Goal: Task Accomplishment & Management: Manage account settings

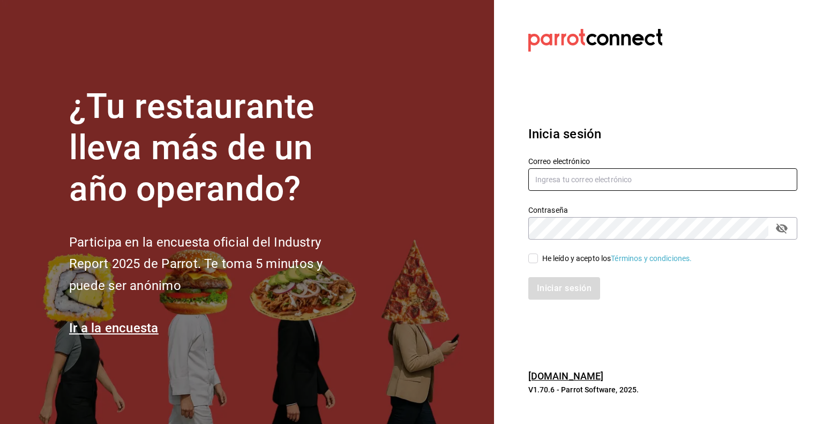
type input "[EMAIL_ADDRESS][DOMAIN_NAME]"
click at [530, 259] on input "He leído y acepto los Términos y condiciones." at bounding box center [533, 258] width 10 height 10
checkbox input "true"
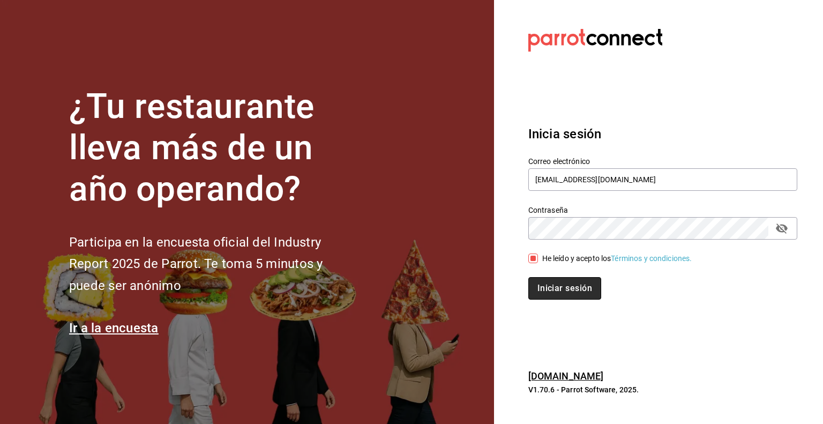
click at [556, 287] on button "Iniciar sesión" at bounding box center [564, 288] width 73 height 23
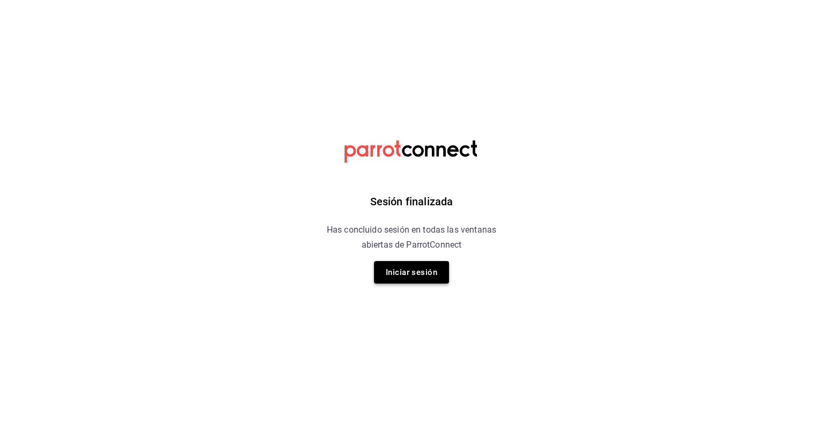
click at [409, 271] on button "Iniciar sesión" at bounding box center [411, 272] width 75 height 23
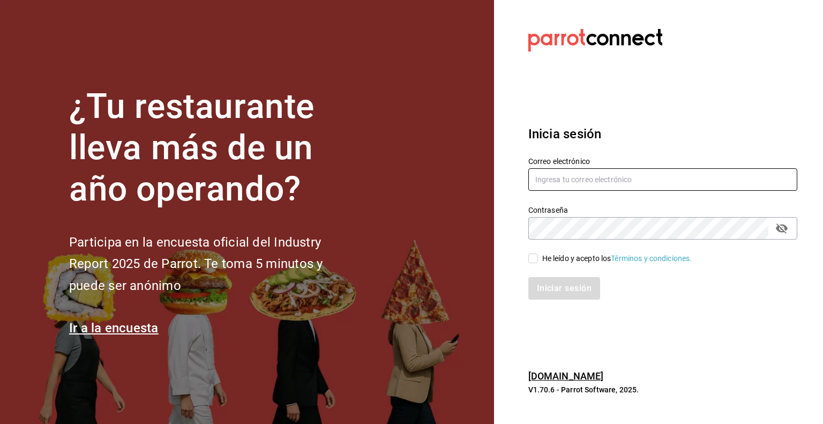
type input "[EMAIL_ADDRESS][DOMAIN_NAME]"
click at [534, 258] on input "He leído y acepto los Términos y condiciones." at bounding box center [533, 258] width 10 height 10
checkbox input "true"
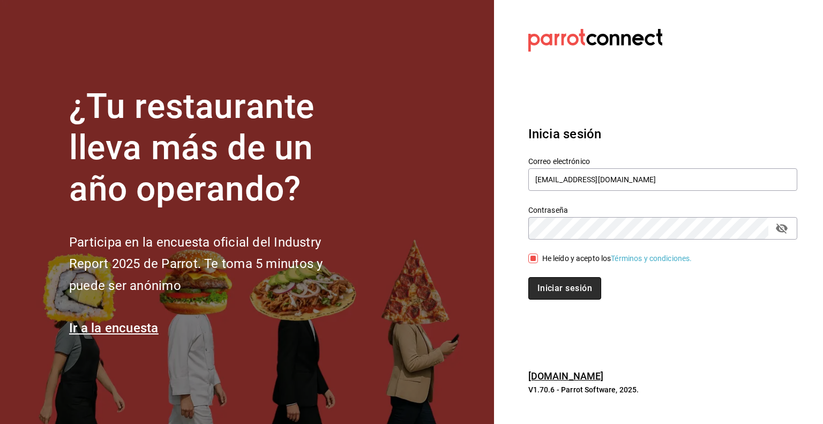
click at [553, 284] on button "Iniciar sesión" at bounding box center [564, 288] width 73 height 23
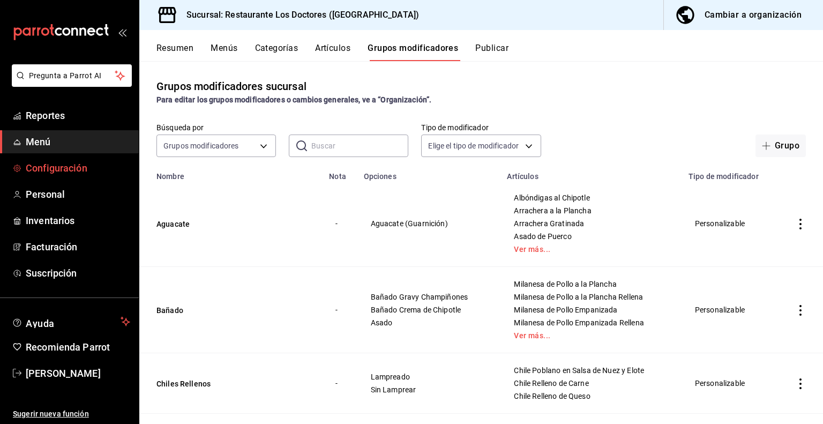
click at [41, 167] on span "Configuración" at bounding box center [78, 168] width 104 height 14
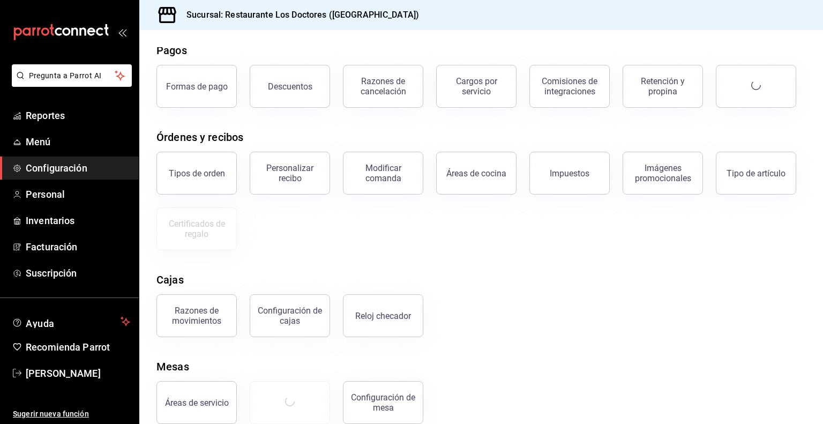
scroll to position [64, 0]
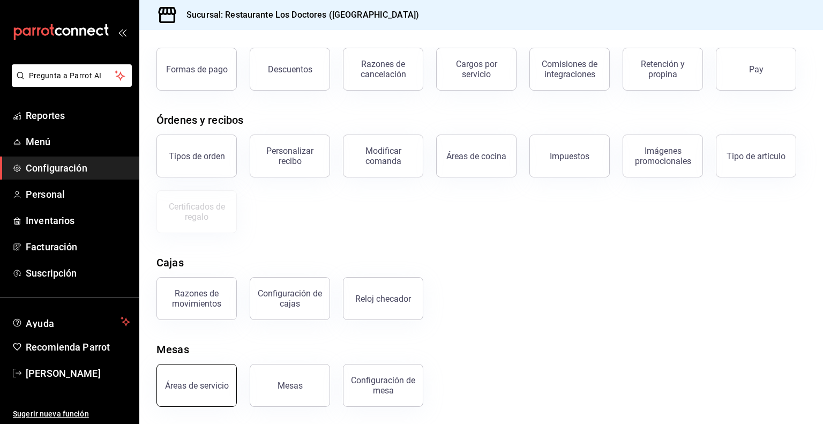
click at [219, 379] on button "Áreas de servicio" at bounding box center [196, 385] width 80 height 43
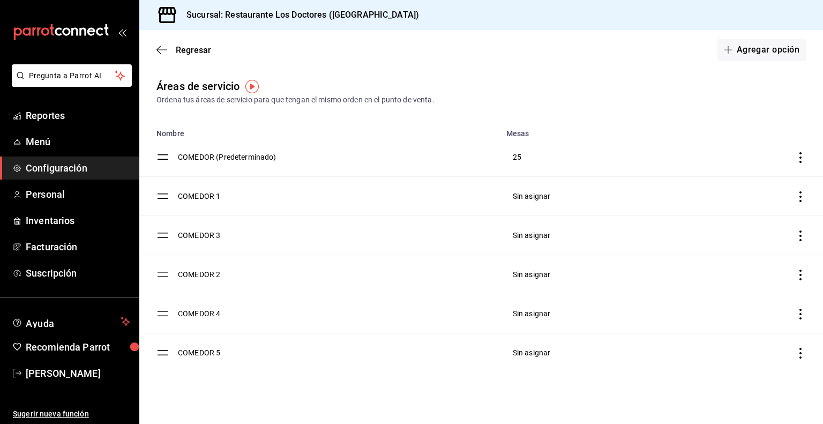
click at [802, 193] on icon "discountsTable" at bounding box center [800, 196] width 11 height 11
click at [724, 224] on span "Eliminar" at bounding box center [724, 224] width 27 height 9
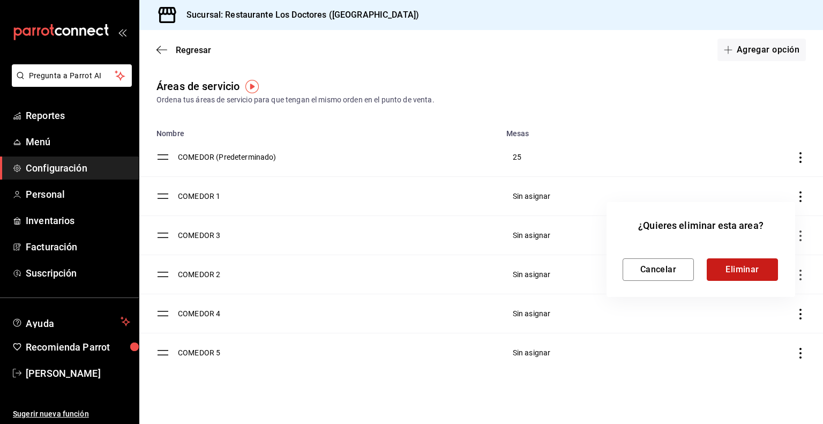
click at [741, 268] on button "Eliminar" at bounding box center [742, 269] width 71 height 23
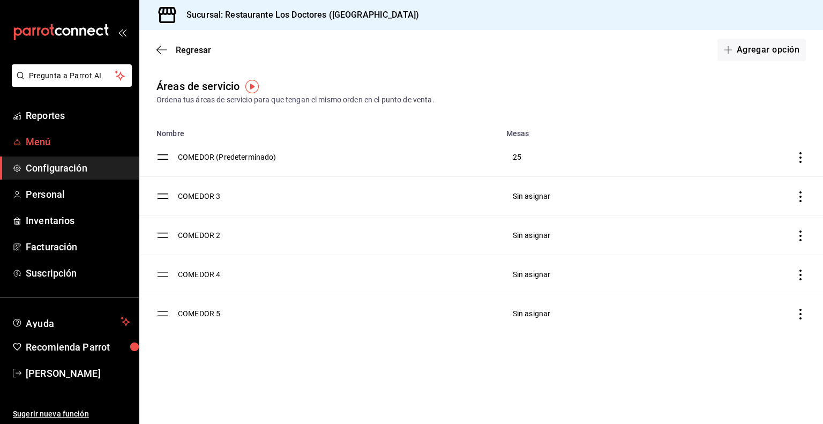
click at [48, 145] on span "Menú" at bounding box center [78, 141] width 104 height 14
